Goal: Task Accomplishment & Management: Use online tool/utility

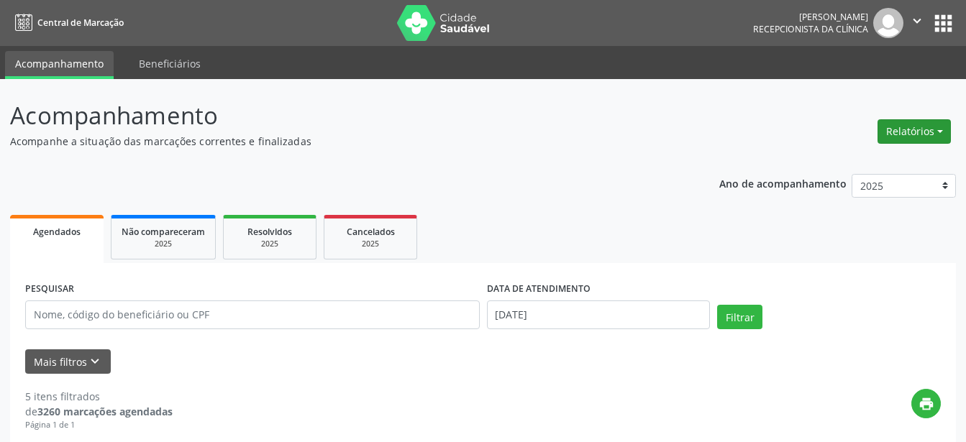
click at [938, 132] on button "Relatórios" at bounding box center [913, 131] width 73 height 24
click at [847, 162] on link "Agendamentos" at bounding box center [874, 162] width 155 height 20
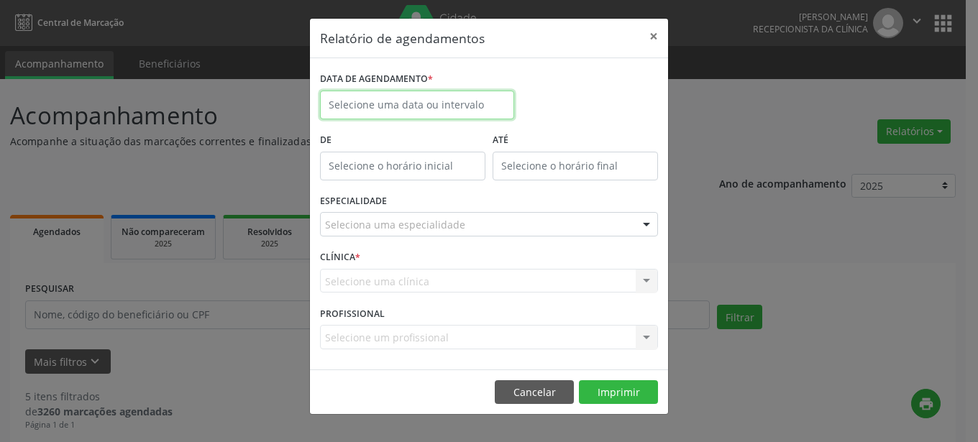
click at [464, 109] on input "text" at bounding box center [417, 105] width 194 height 29
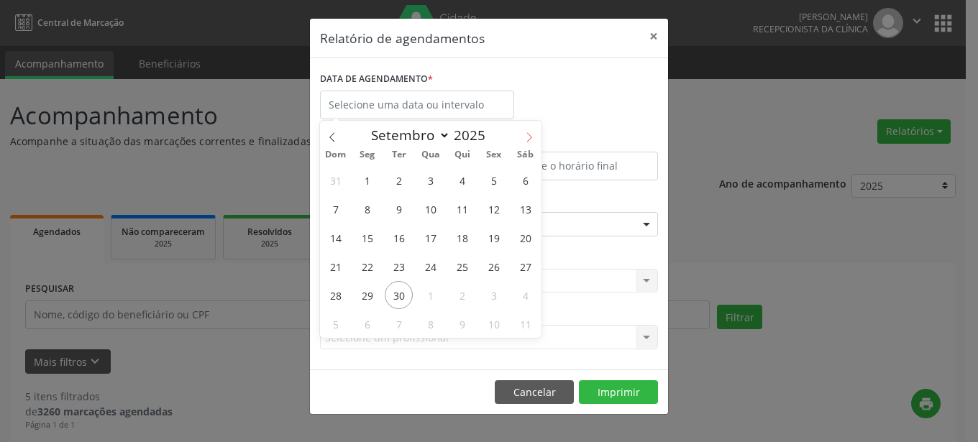
click at [532, 140] on icon at bounding box center [529, 137] width 10 height 10
select select "9"
click at [429, 183] on span "1" at bounding box center [430, 180] width 28 height 28
type input "01/10/2025"
click at [429, 183] on span "1" at bounding box center [430, 180] width 28 height 28
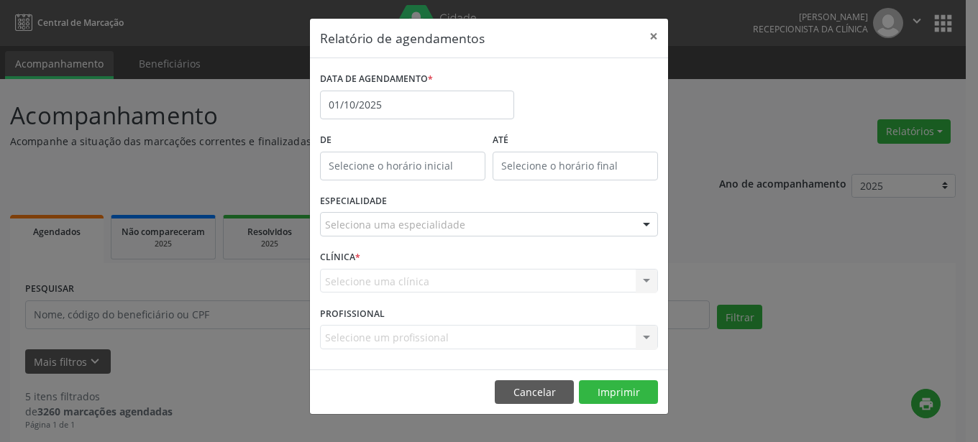
click at [498, 228] on div "Seleciona uma especialidade" at bounding box center [489, 224] width 338 height 24
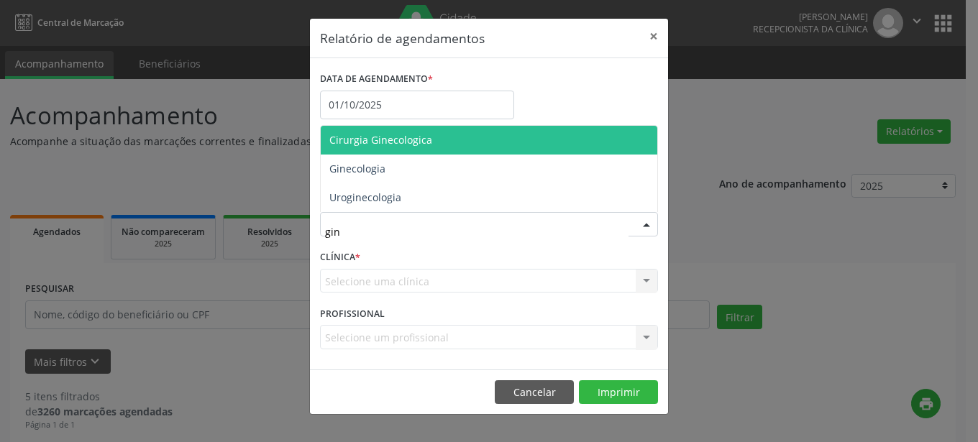
type input "gine"
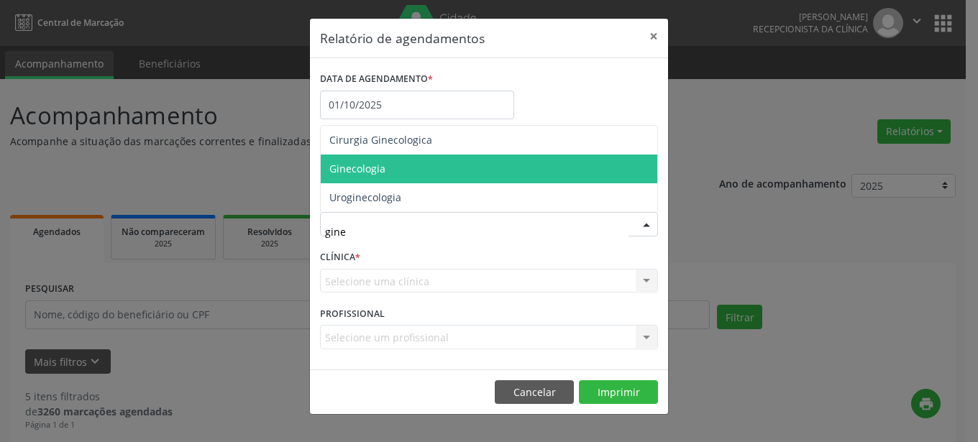
click at [364, 169] on span "Ginecologia" at bounding box center [357, 169] width 56 height 14
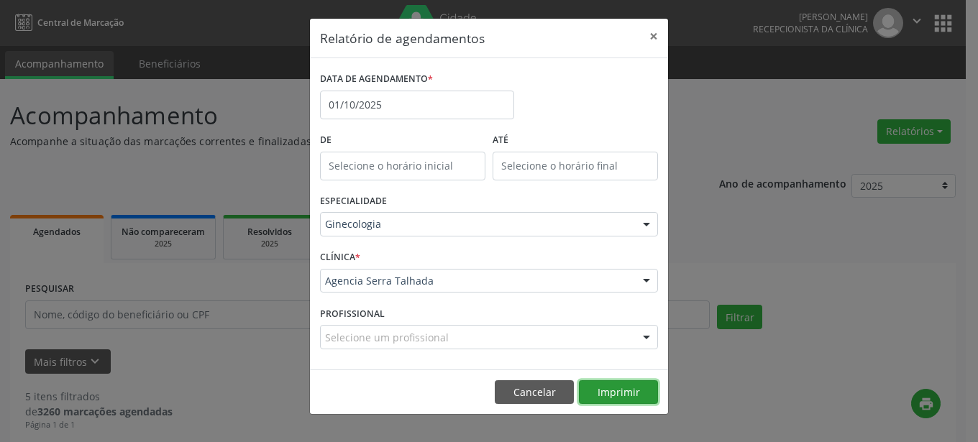
click at [610, 388] on button "Imprimir" at bounding box center [618, 392] width 79 height 24
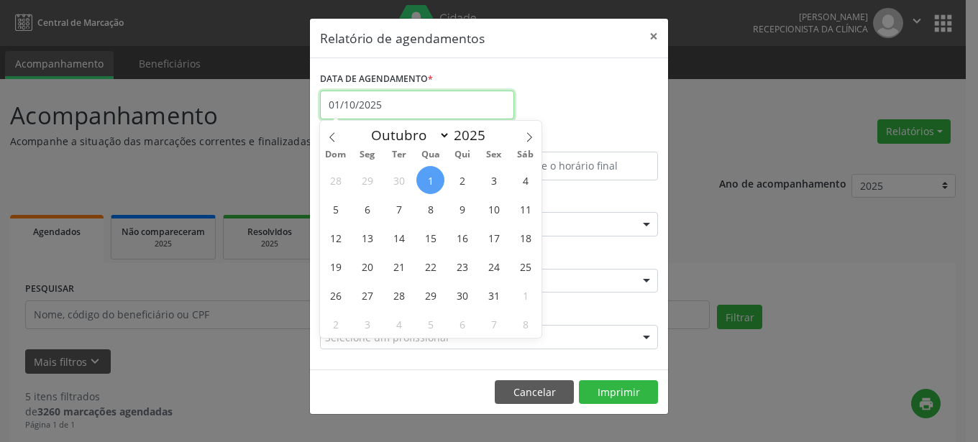
click at [430, 115] on input "01/10/2025" at bounding box center [417, 105] width 194 height 29
click at [500, 183] on span "3" at bounding box center [494, 180] width 28 height 28
type input "[DATE]"
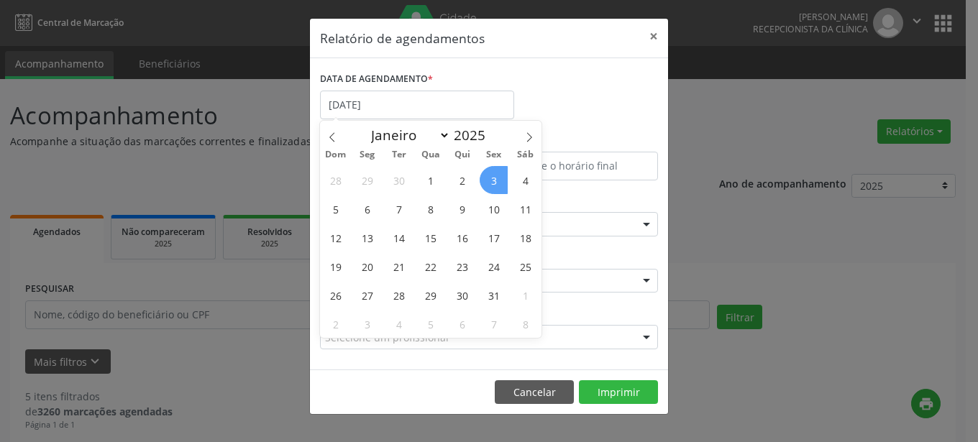
click at [489, 180] on span "3" at bounding box center [494, 180] width 28 height 28
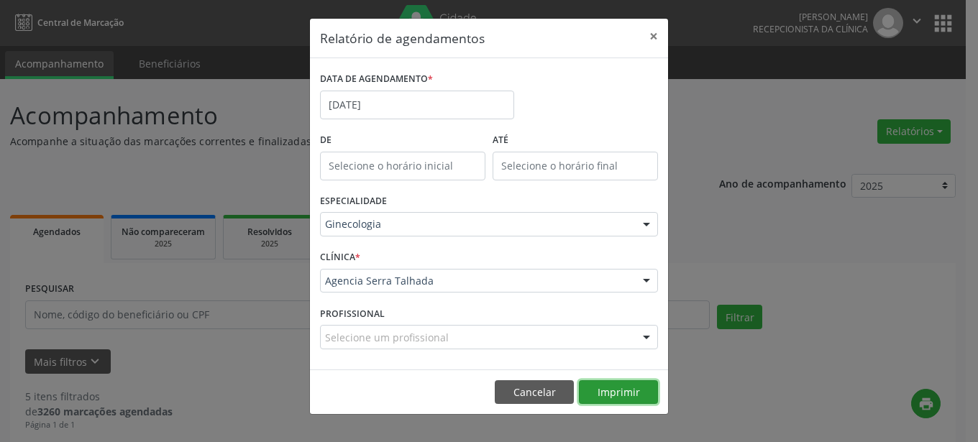
click at [610, 396] on button "Imprimir" at bounding box center [618, 392] width 79 height 24
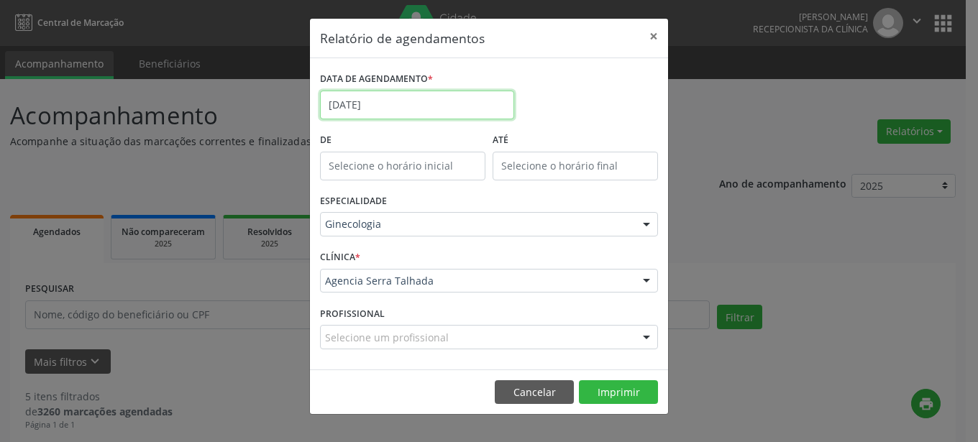
click at [451, 106] on input "[DATE]" at bounding box center [417, 105] width 194 height 29
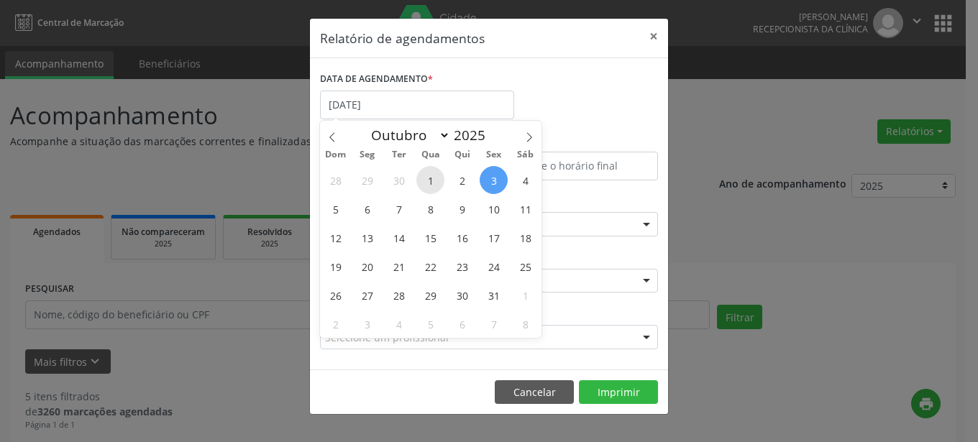
click at [435, 183] on span "1" at bounding box center [430, 180] width 28 height 28
type input "01/10/2025"
click at [435, 176] on span "1" at bounding box center [430, 180] width 28 height 28
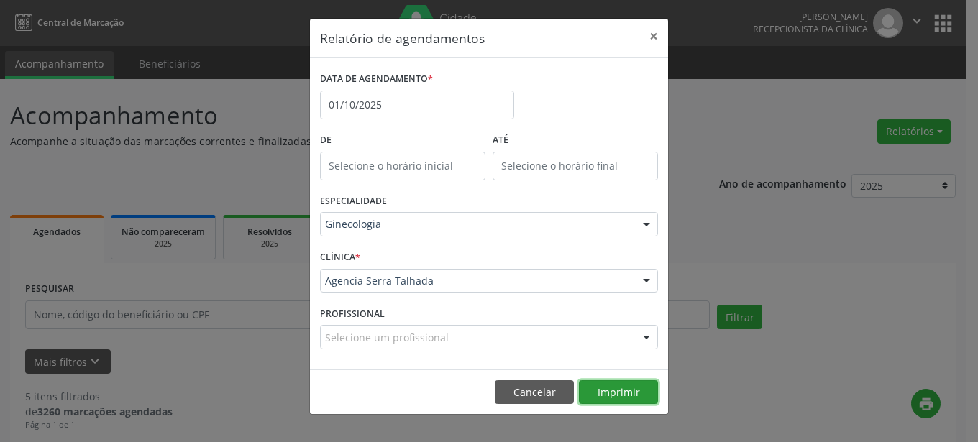
click at [630, 390] on button "Imprimir" at bounding box center [618, 392] width 79 height 24
click at [649, 35] on button "×" at bounding box center [653, 36] width 29 height 35
